Goal: Navigation & Orientation: Find specific page/section

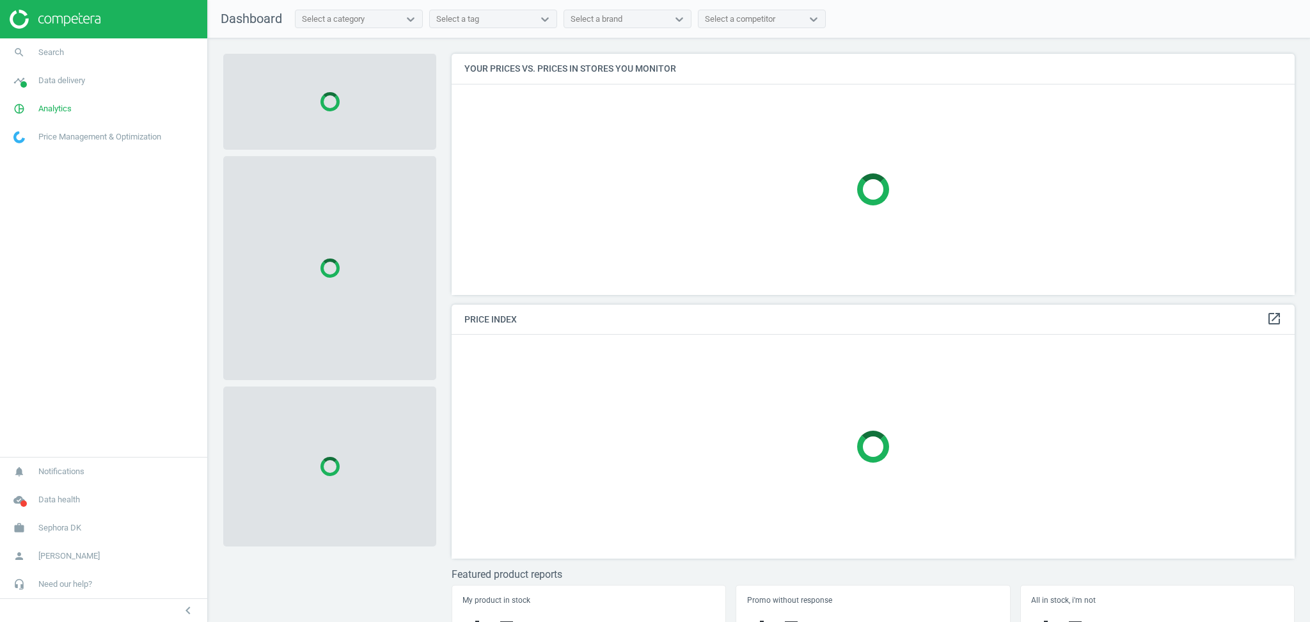
scroll to position [267, 856]
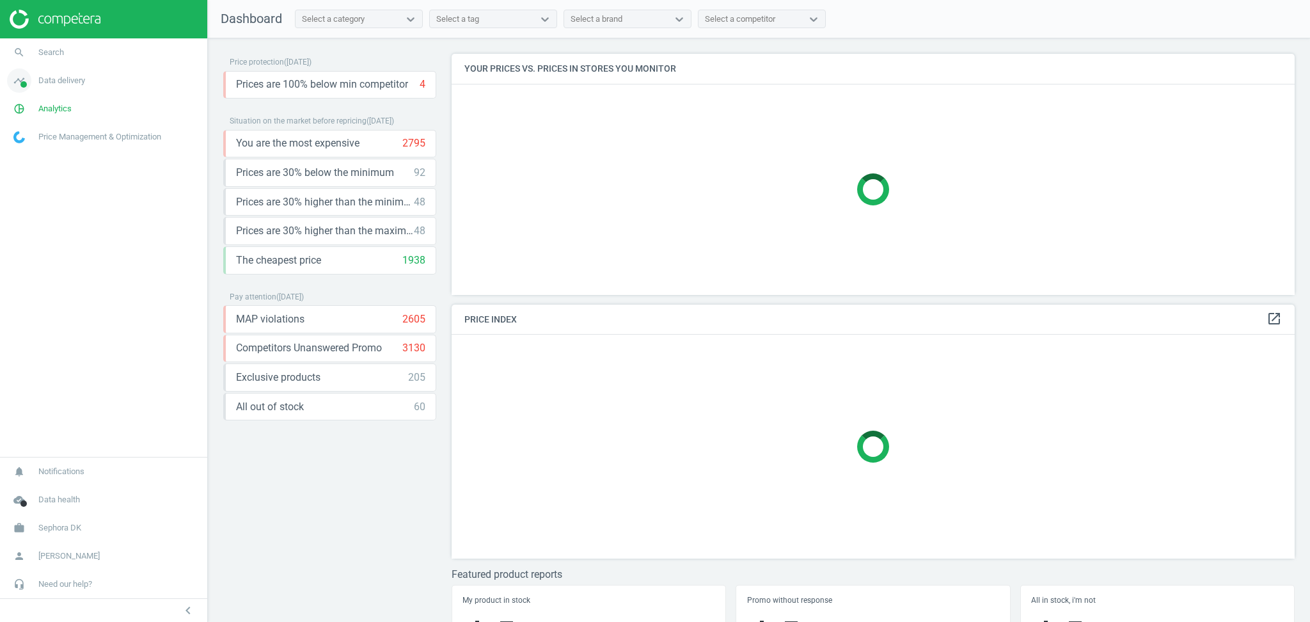
click at [51, 79] on span "Data delivery" at bounding box center [61, 81] width 47 height 12
click at [36, 186] on link "Stores" at bounding box center [103, 185] width 207 height 19
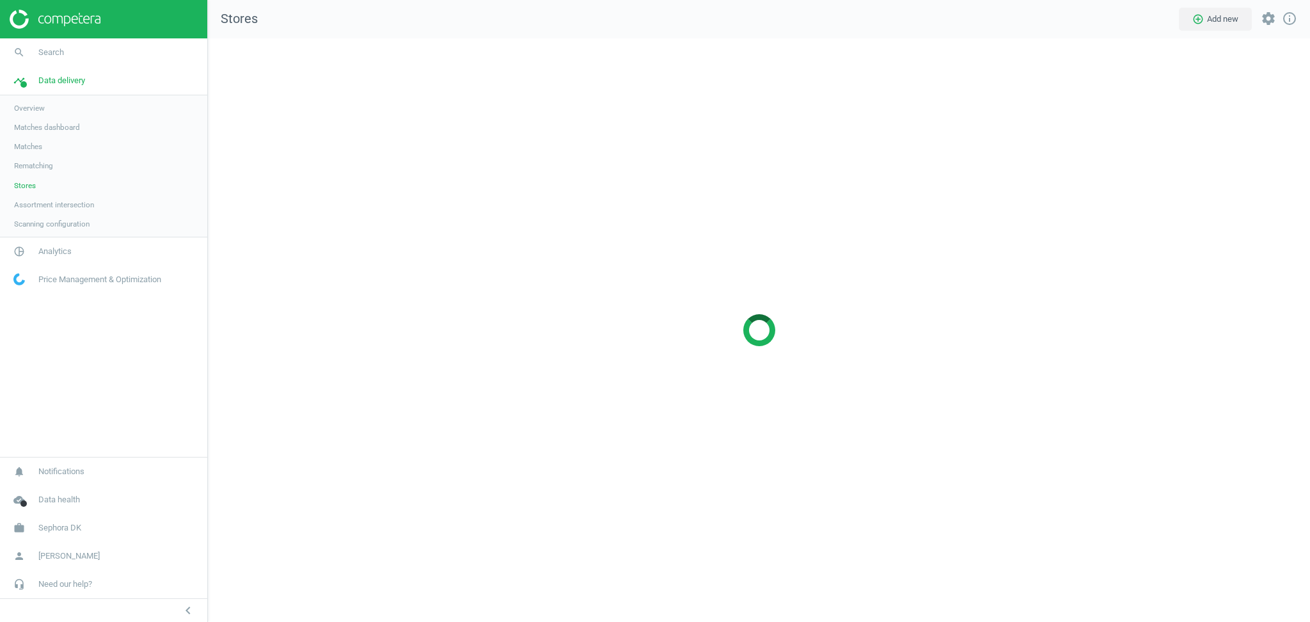
scroll to position [610, 1129]
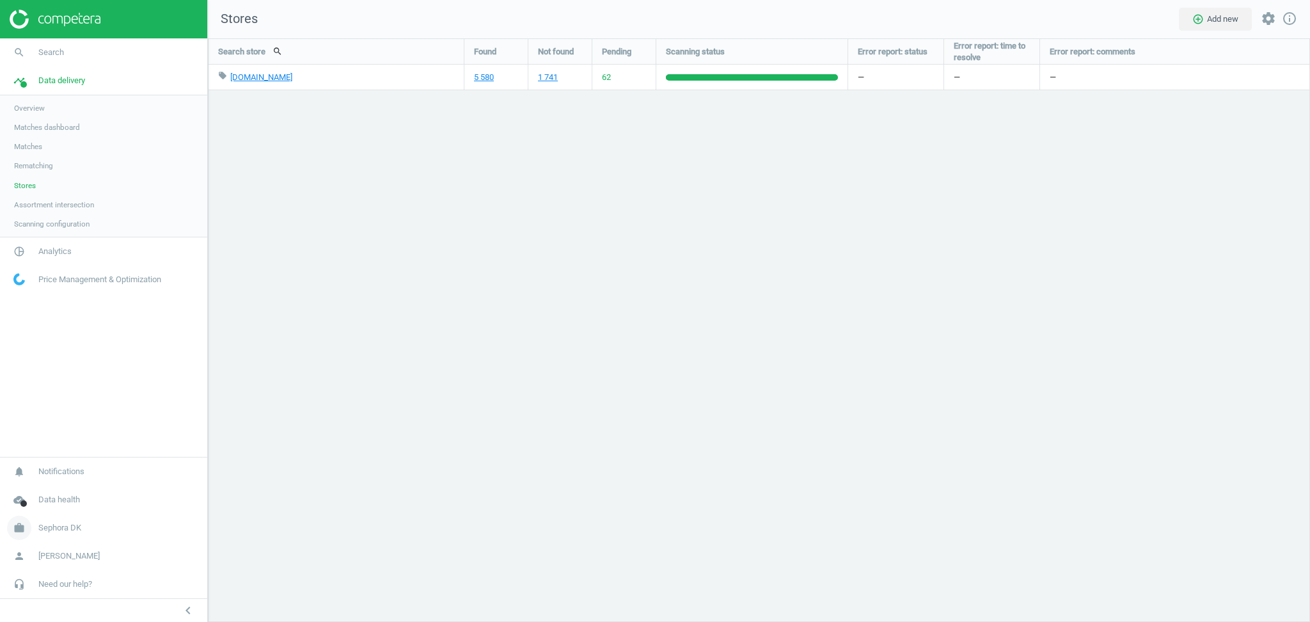
click at [73, 525] on span "Sephora DK" at bounding box center [59, 528] width 43 height 12
click at [48, 484] on link "Switch campaign" at bounding box center [103, 489] width 207 height 19
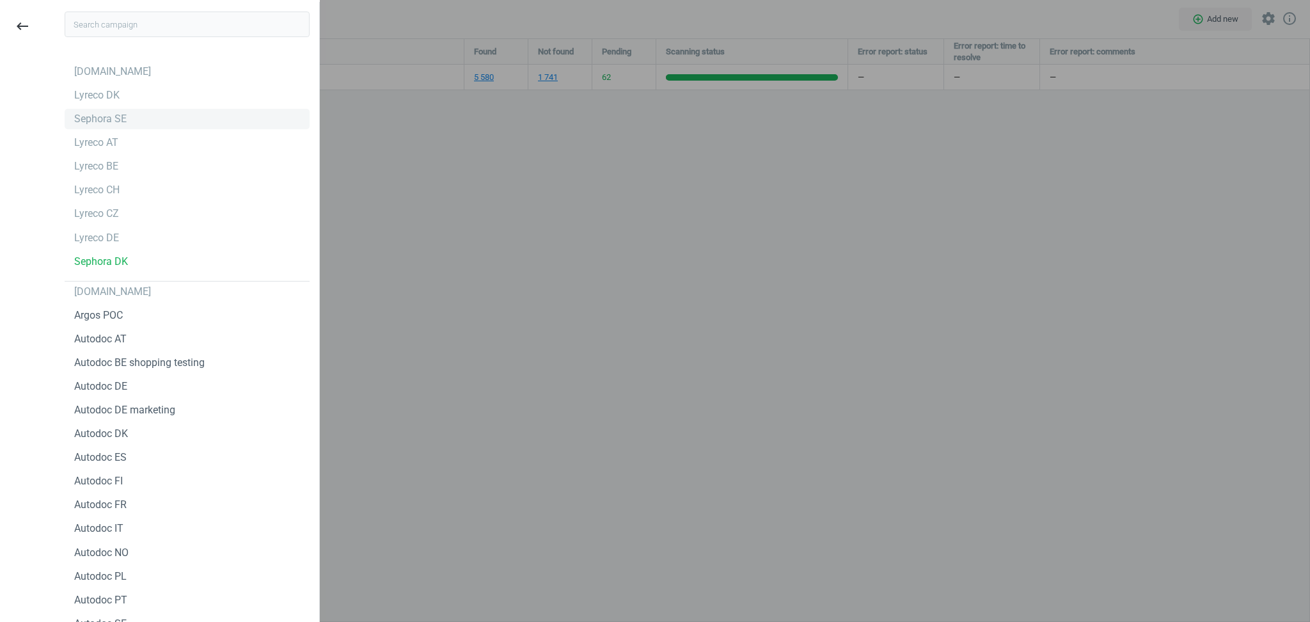
click at [122, 117] on div "Sephora SE" at bounding box center [100, 119] width 52 height 14
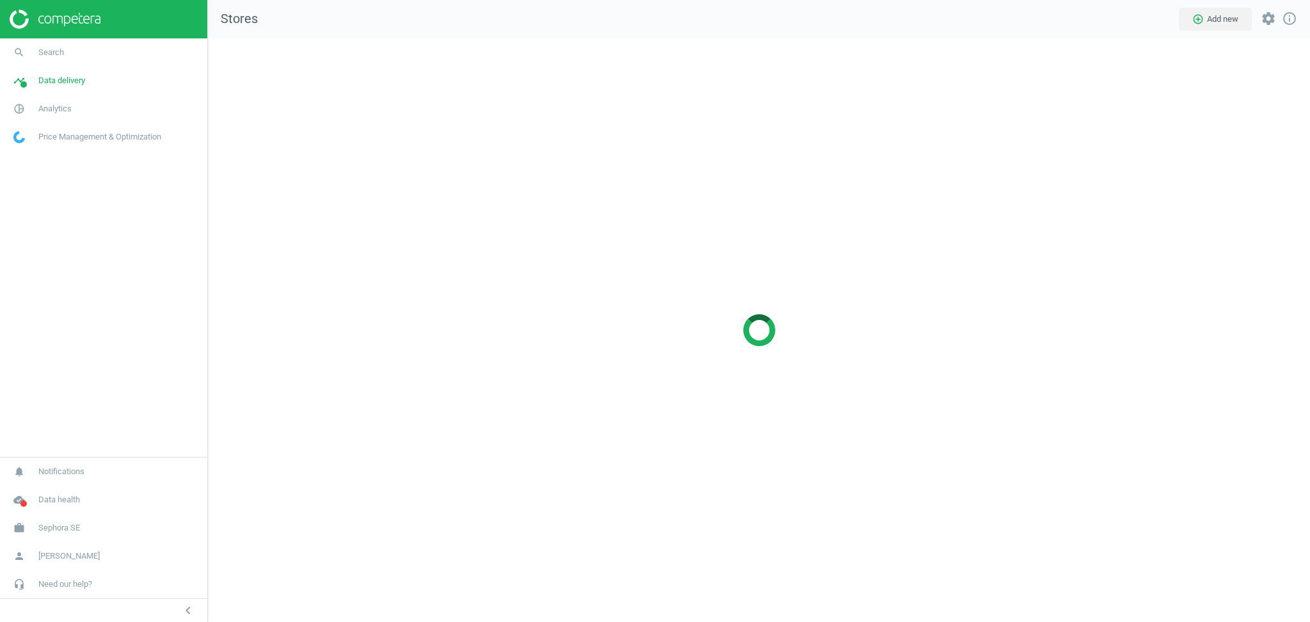
scroll to position [610, 1129]
